Goal: Use online tool/utility: Utilize a website feature to perform a specific function

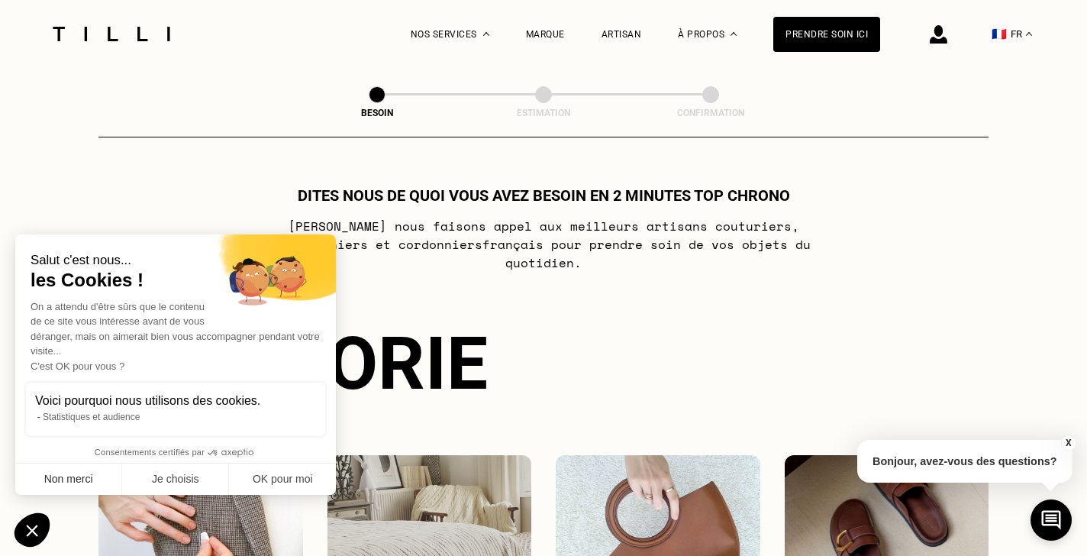
click at [73, 481] on button "Non merci" at bounding box center [68, 479] width 107 height 32
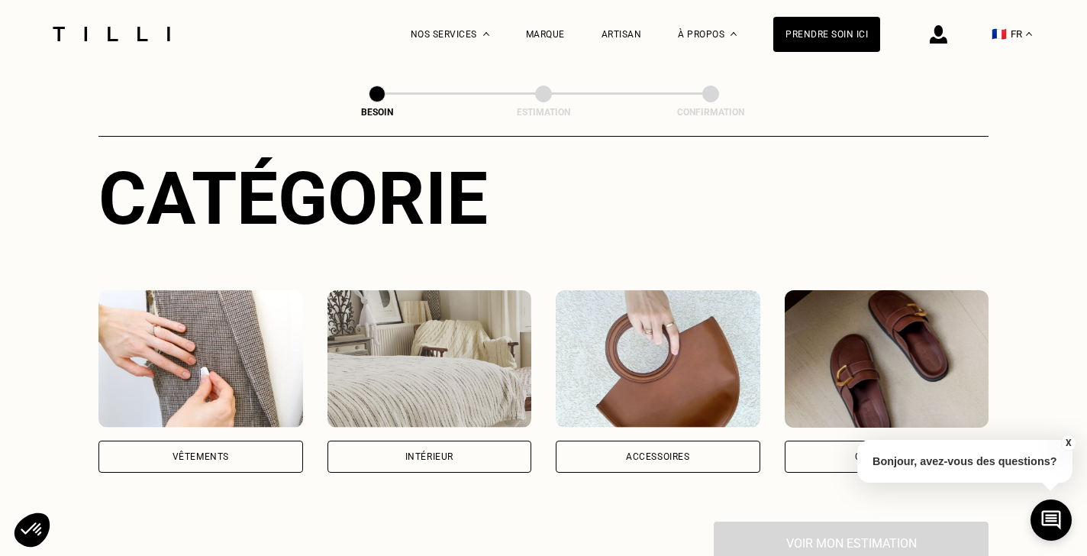
scroll to position [166, 0]
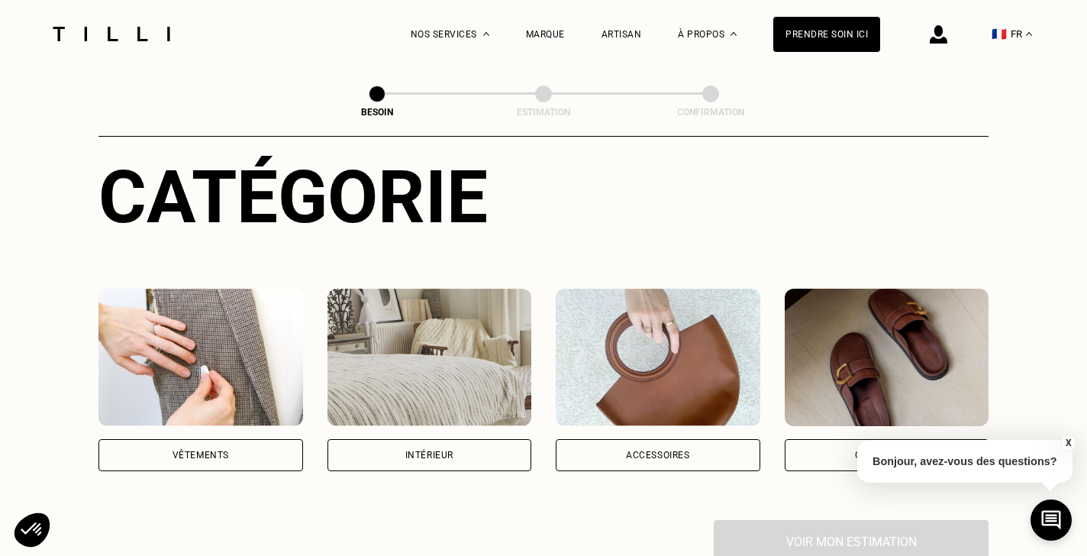
click at [237, 439] on div "Vêtements" at bounding box center [200, 455] width 205 height 32
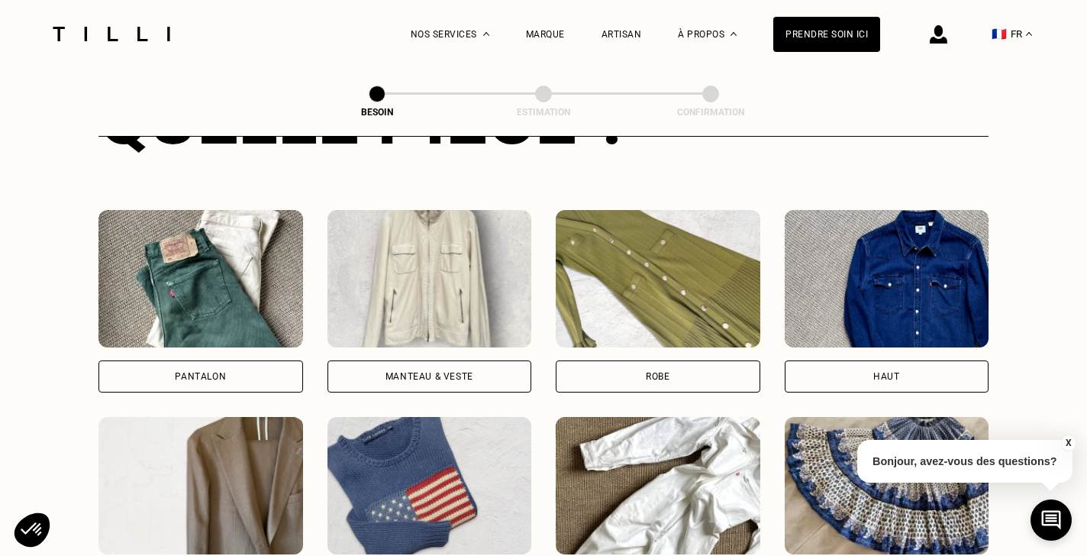
scroll to position [665, 0]
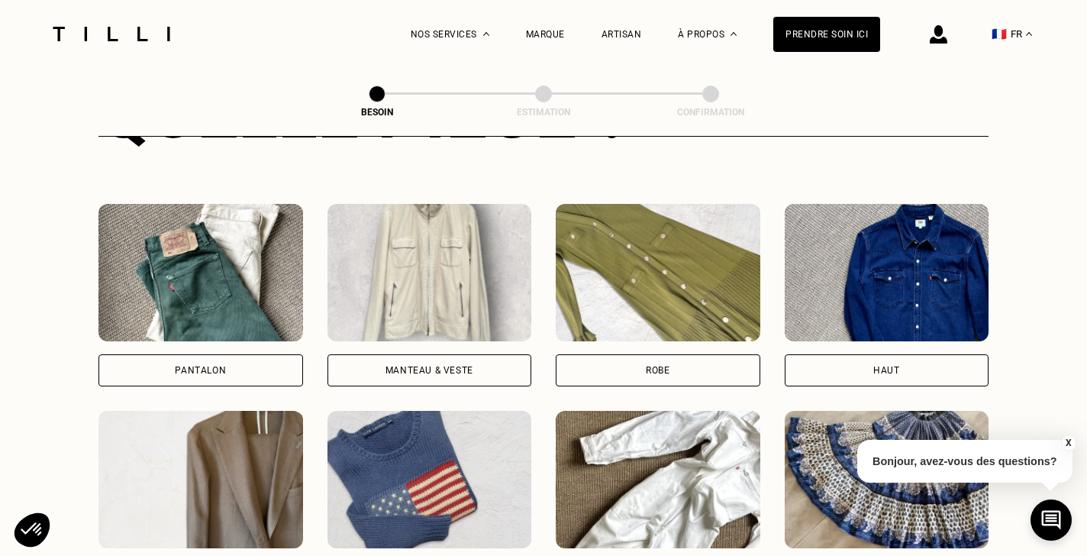
click at [640, 354] on div "Robe" at bounding box center [658, 370] width 205 height 32
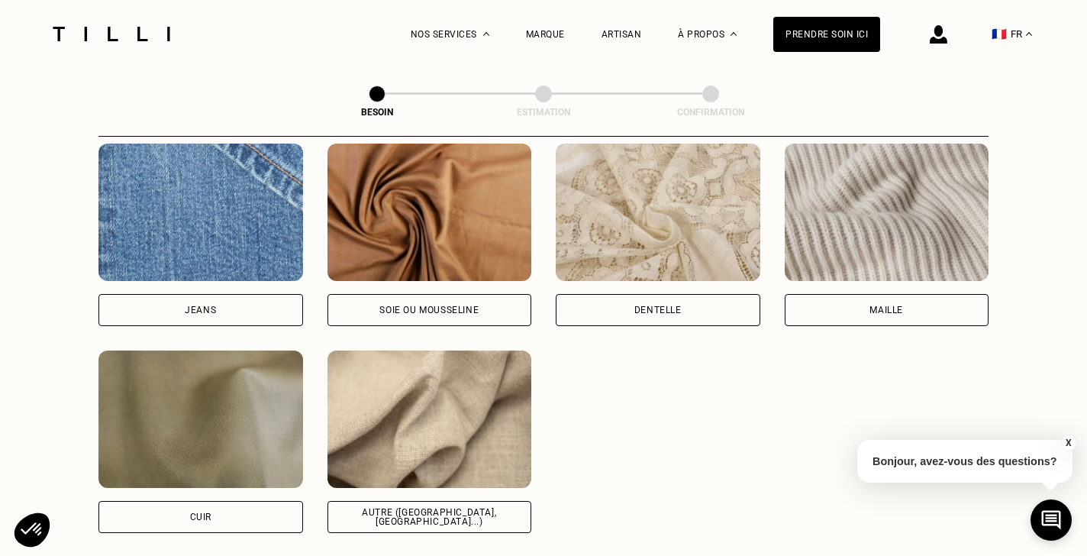
scroll to position [1654, 0]
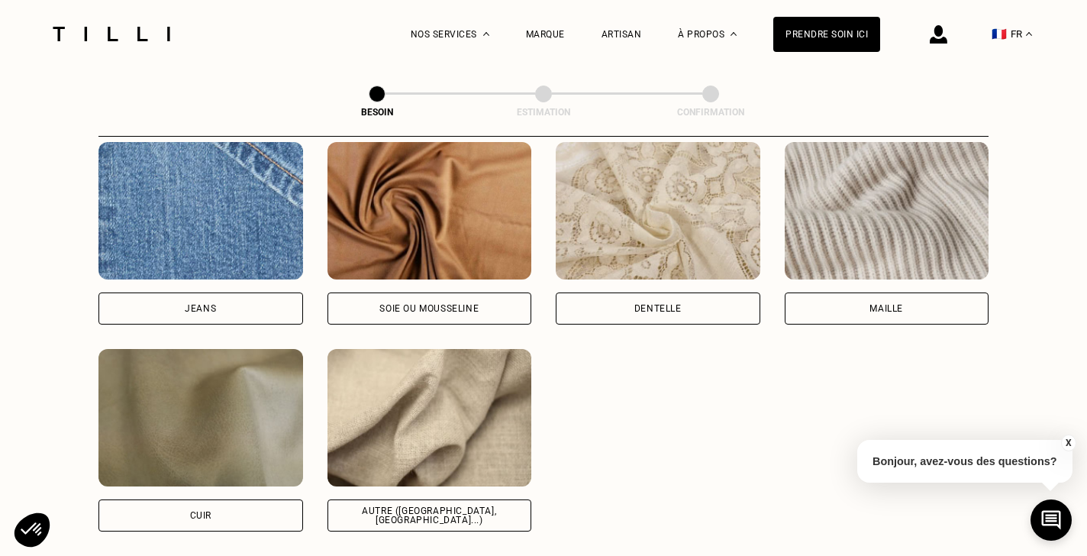
click at [462, 499] on div "Autre ([GEOGRAPHIC_DATA], [GEOGRAPHIC_DATA]...)" at bounding box center [429, 515] width 205 height 32
select select "FR"
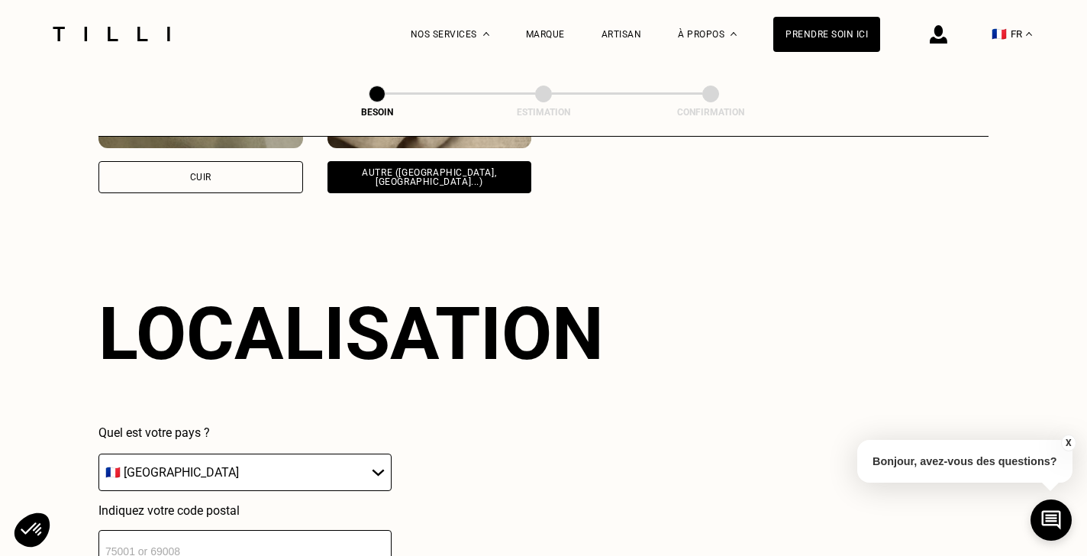
scroll to position [2045, 0]
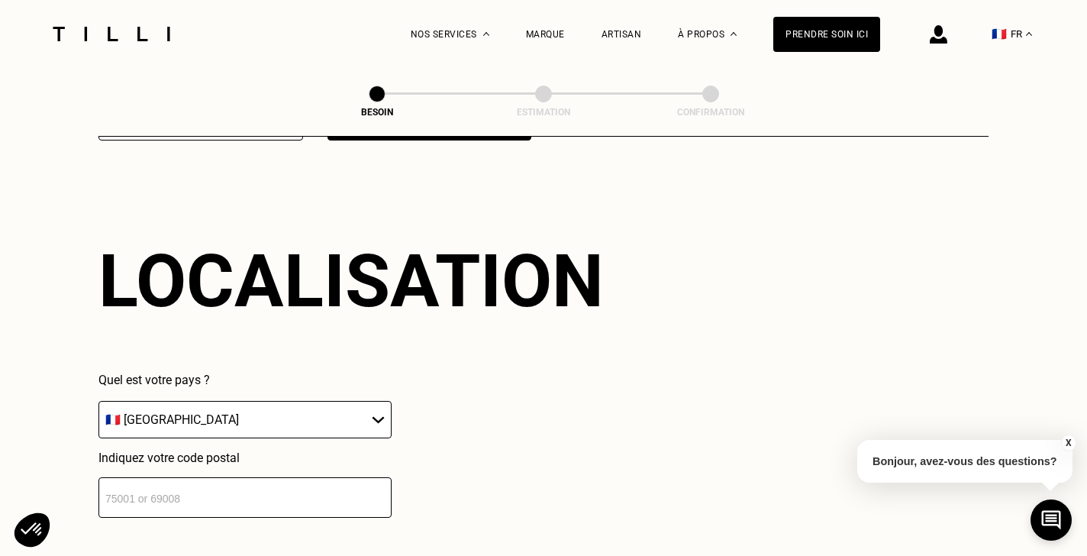
click at [320, 477] on input "number" at bounding box center [244, 497] width 293 height 40
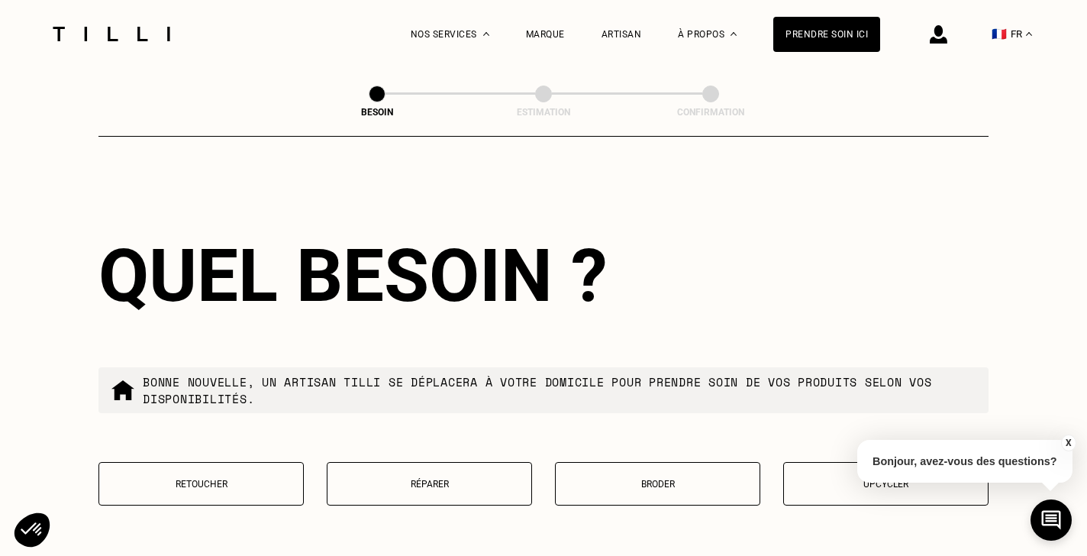
type input "75009"
click at [1067, 440] on button "X" at bounding box center [1067, 442] width 15 height 17
click at [884, 478] on p "Upcycler" at bounding box center [885, 483] width 188 height 11
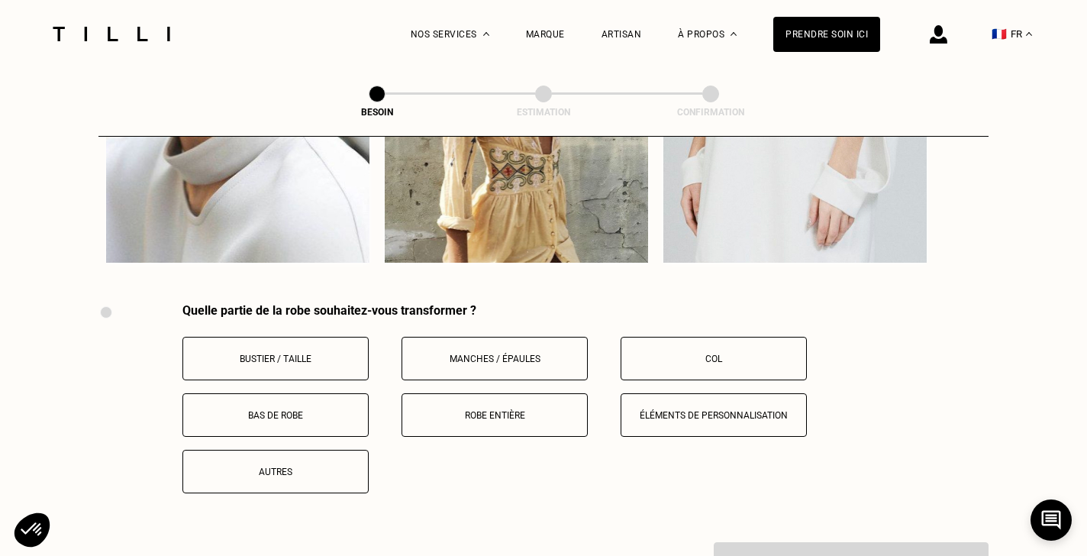
scroll to position [3037, 0]
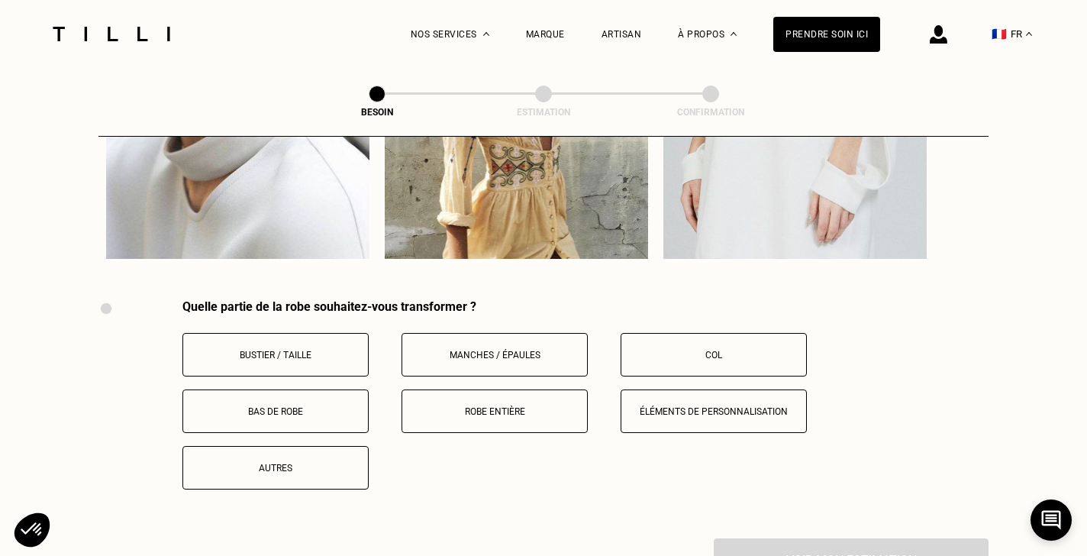
click at [263, 447] on button "Autres" at bounding box center [275, 467] width 186 height 43
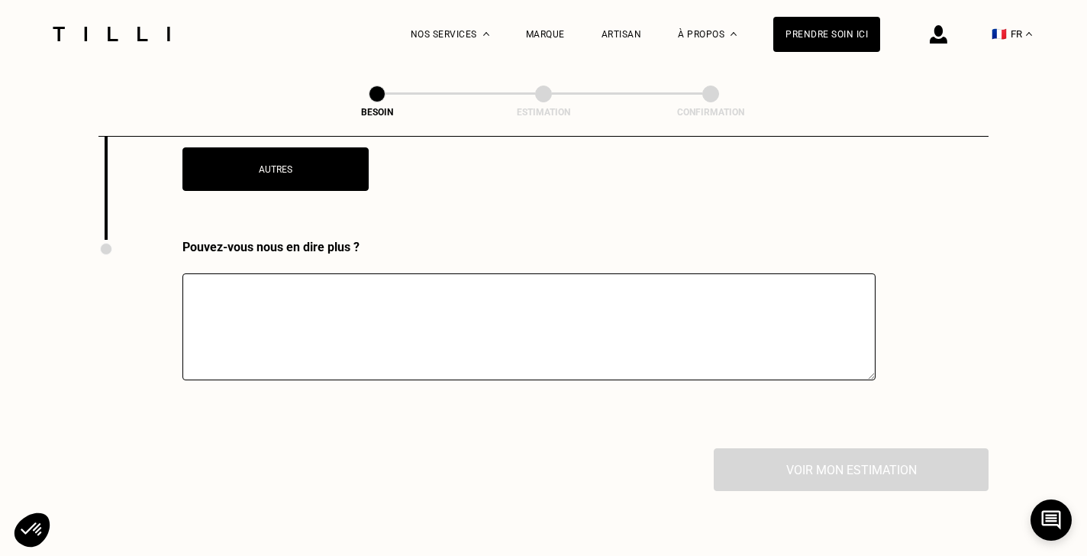
scroll to position [3342, 0]
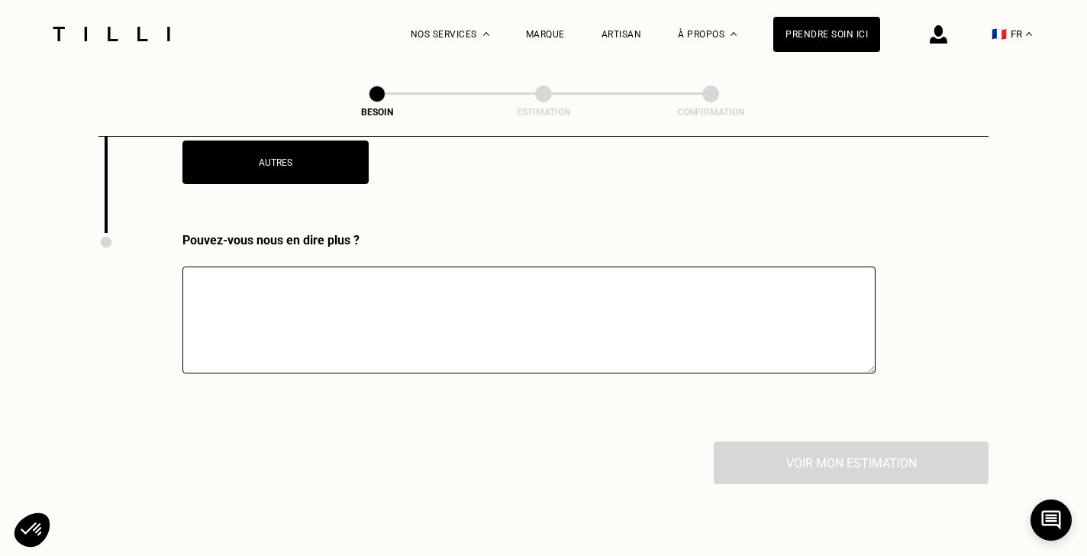
click at [479, 280] on textarea at bounding box center [528, 319] width 693 height 107
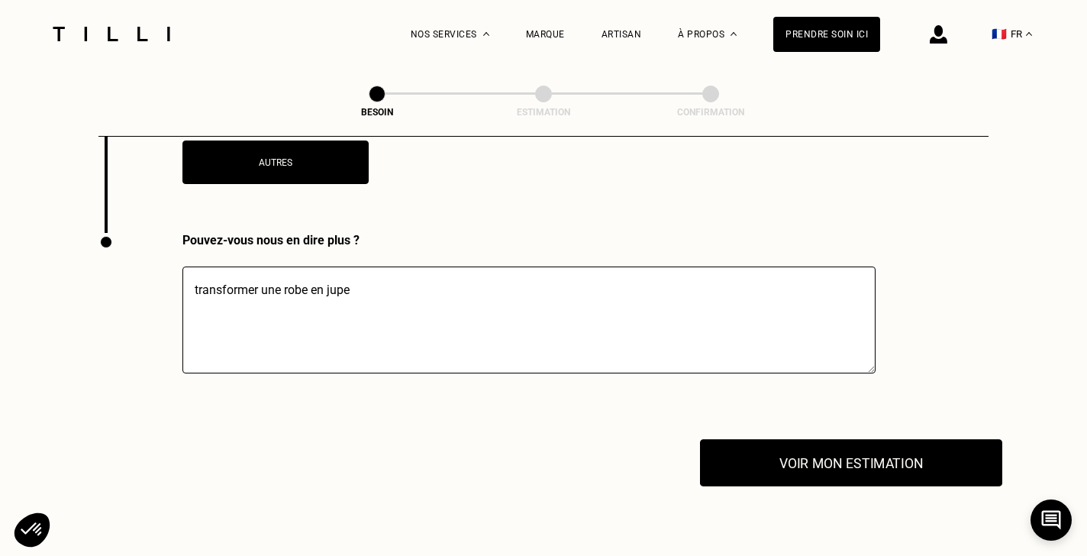
type textarea "transformer une robe en jupe"
click at [904, 443] on button "Voir mon estimation" at bounding box center [851, 462] width 302 height 47
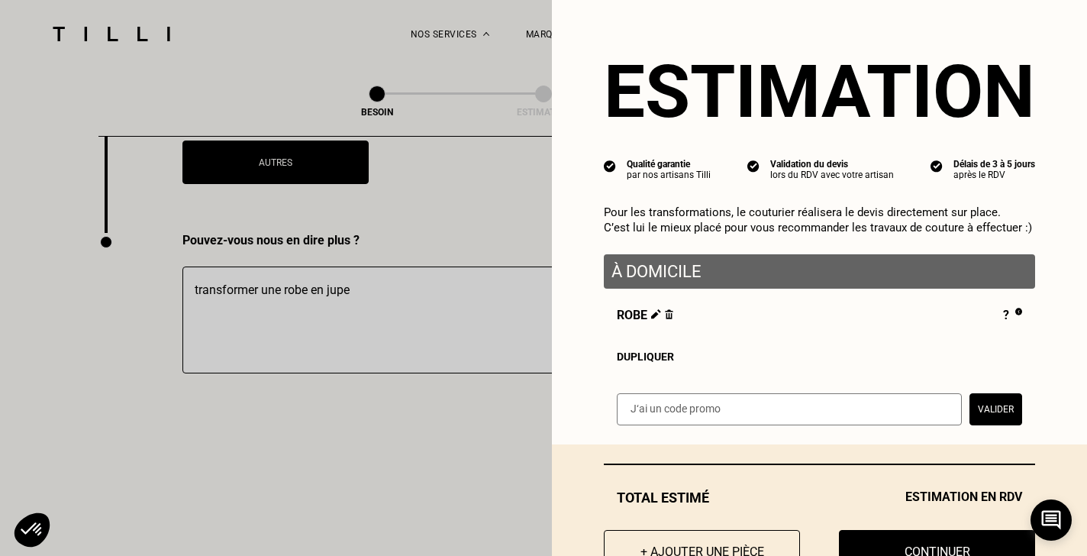
scroll to position [0, 0]
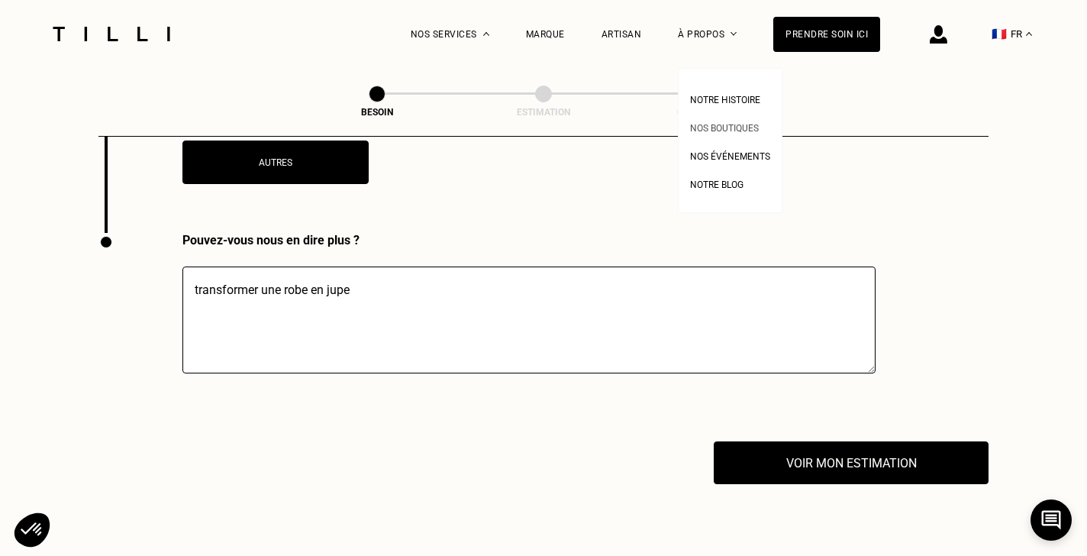
click at [720, 127] on span "Nos boutiques" at bounding box center [724, 128] width 69 height 11
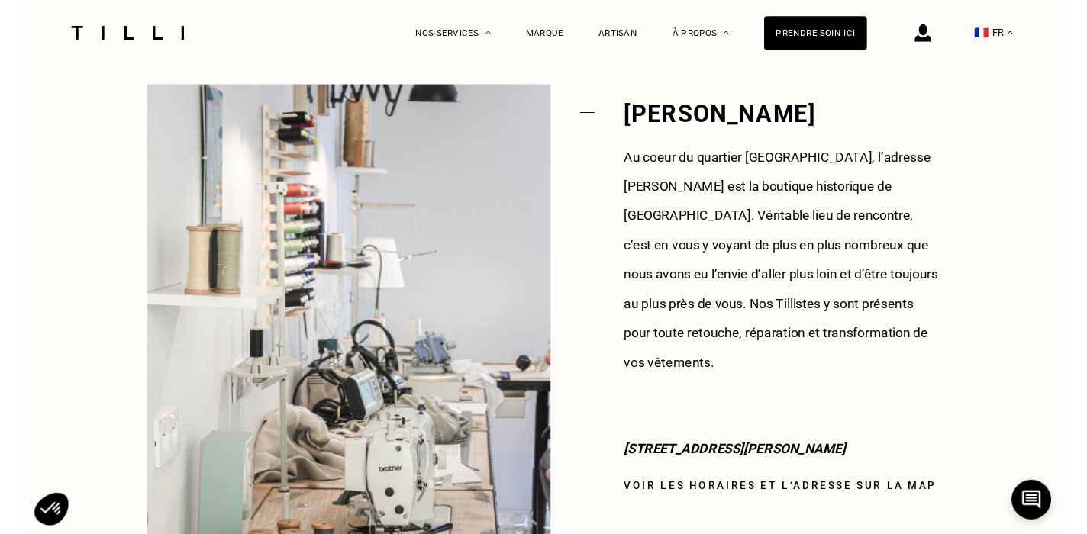
scroll to position [1200, 0]
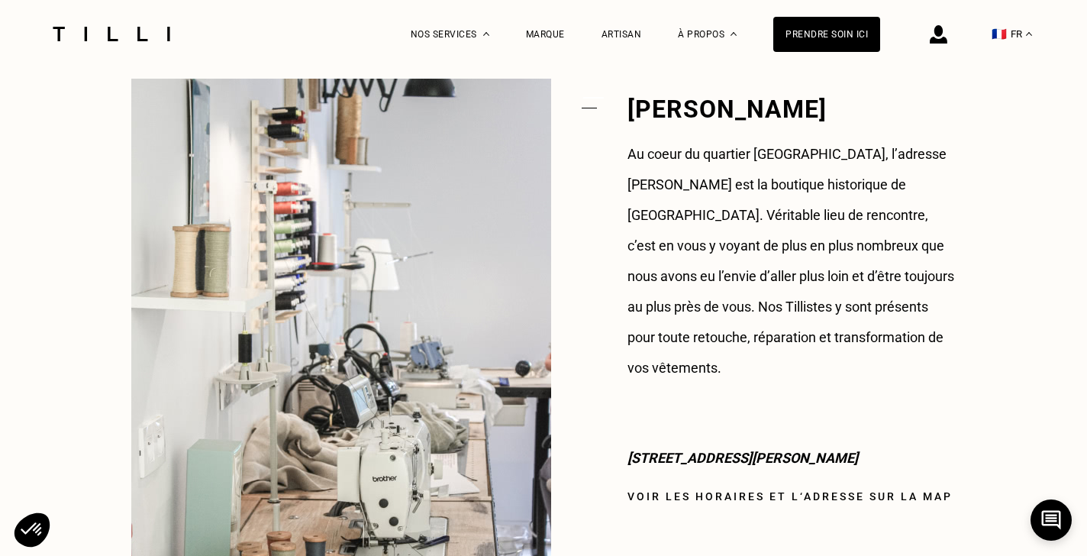
click at [709, 490] on link "Voir les horaires et l‘adresse sur la map" at bounding box center [789, 496] width 325 height 12
